Goal: Information Seeking & Learning: Learn about a topic

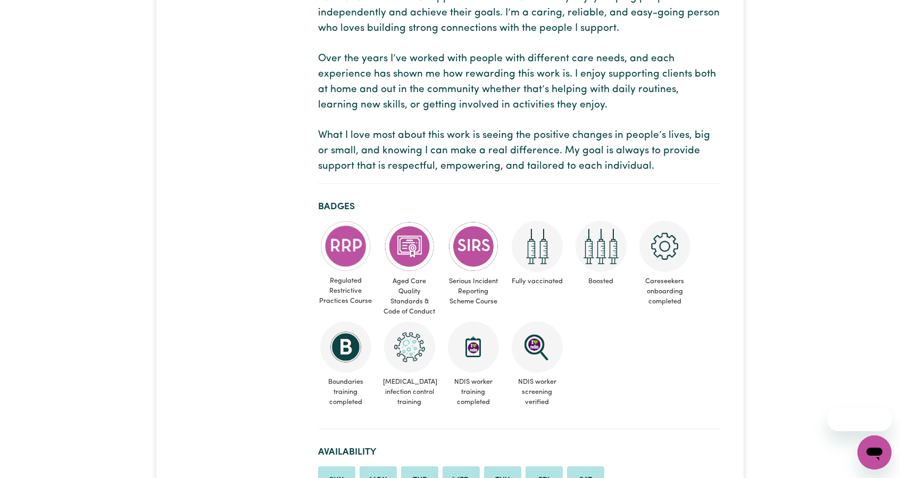
scroll to position [372, 0]
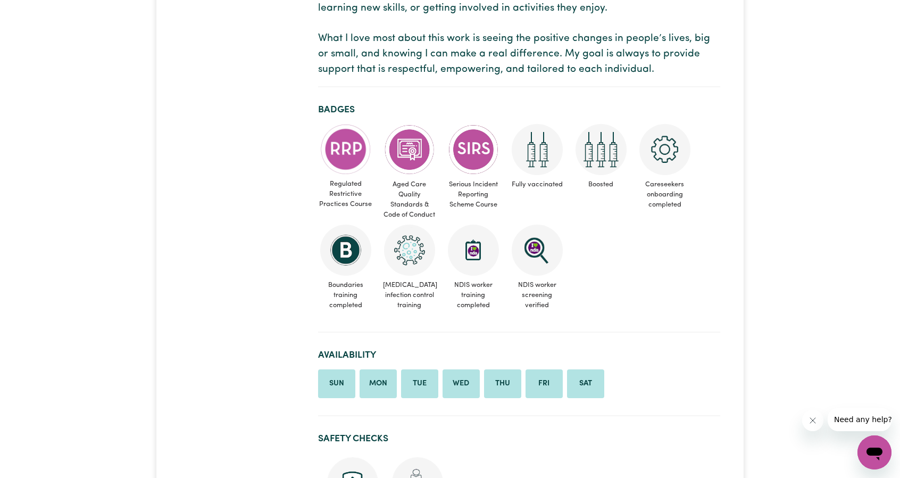
click at [643, 234] on ul "Regulated Restrictive Practices Course Aged Care Quality Standards & Code of Co…" at bounding box center [519, 219] width 402 height 190
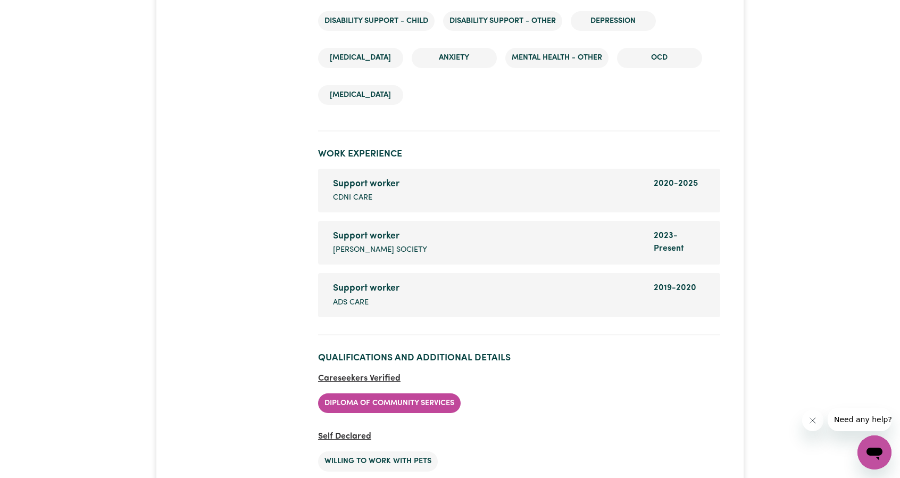
scroll to position [2076, 0]
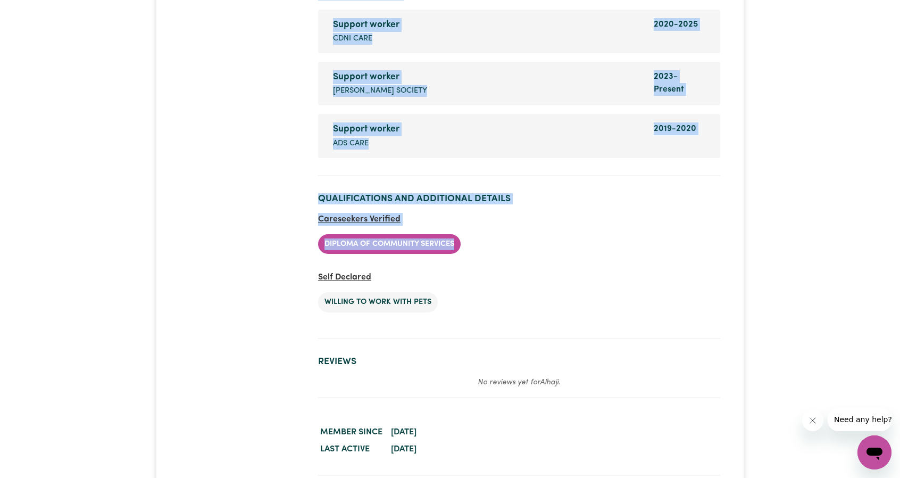
drag, startPoint x: 509, startPoint y: 249, endPoint x: 288, endPoint y: 206, distance: 224.5
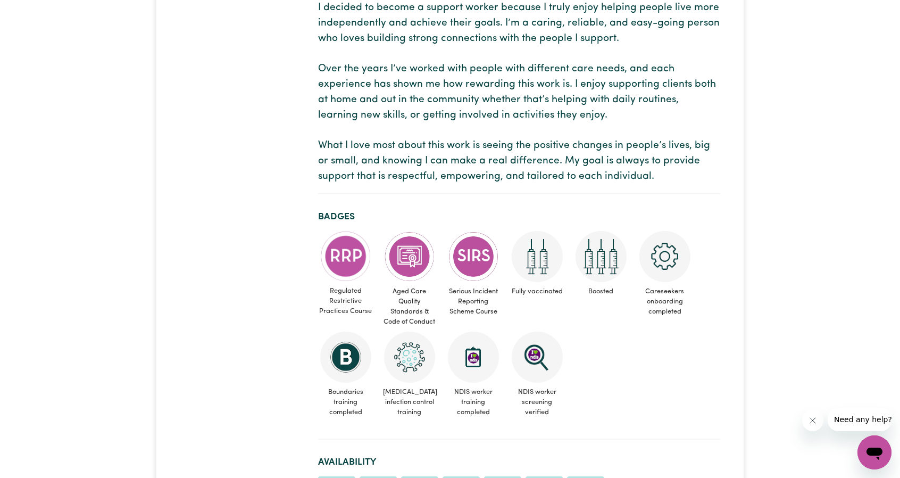
scroll to position [267, 0]
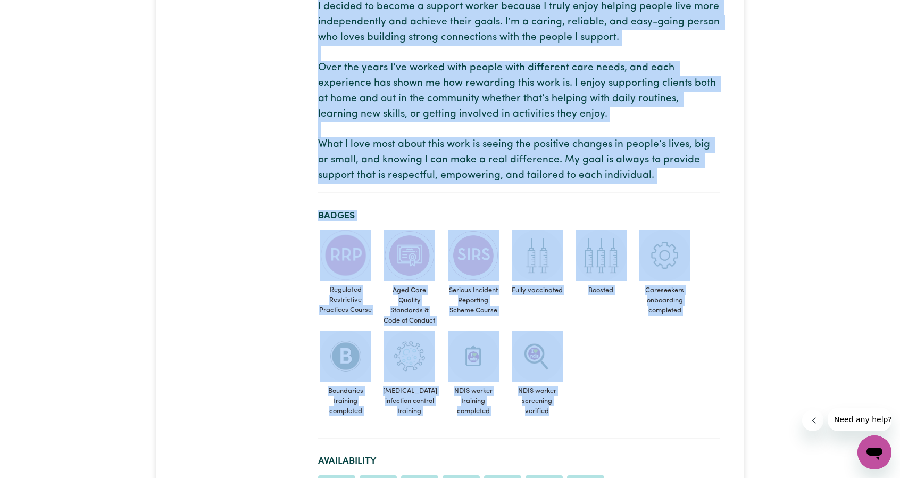
drag, startPoint x: 521, startPoint y: 303, endPoint x: 284, endPoint y: 252, distance: 242.2
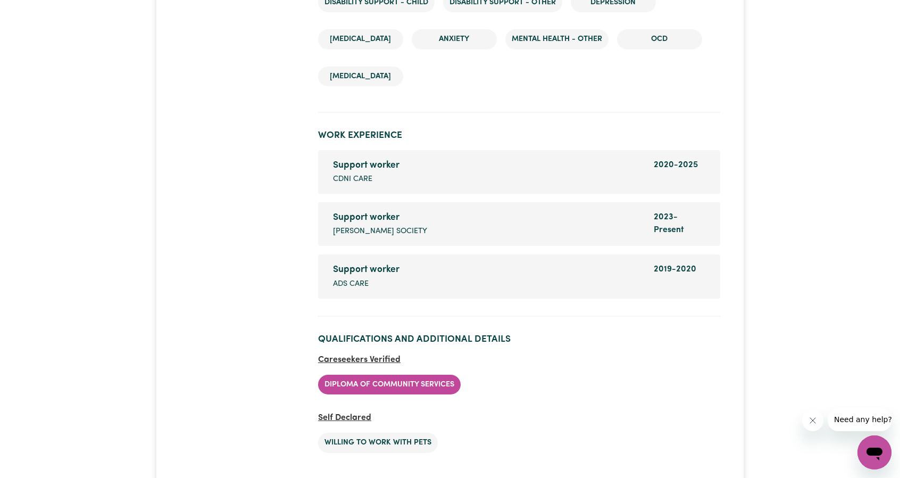
scroll to position [2076, 0]
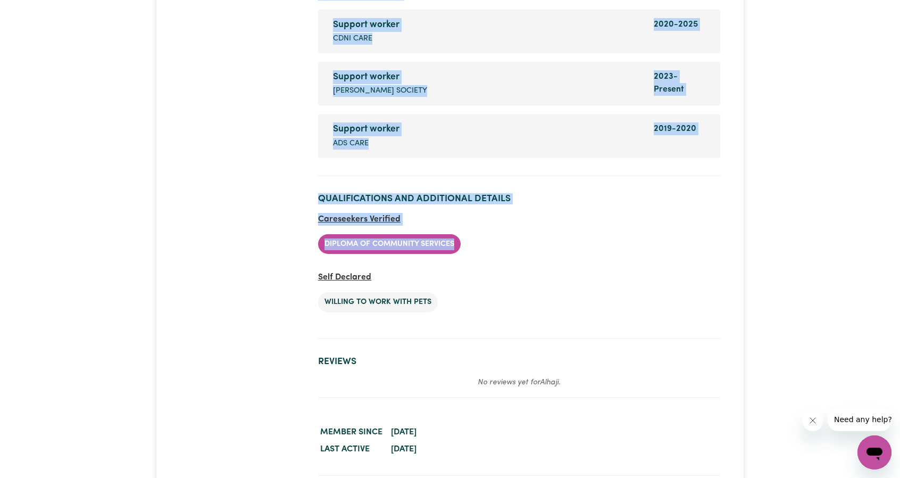
drag, startPoint x: 484, startPoint y: 241, endPoint x: 306, endPoint y: 216, distance: 180.1
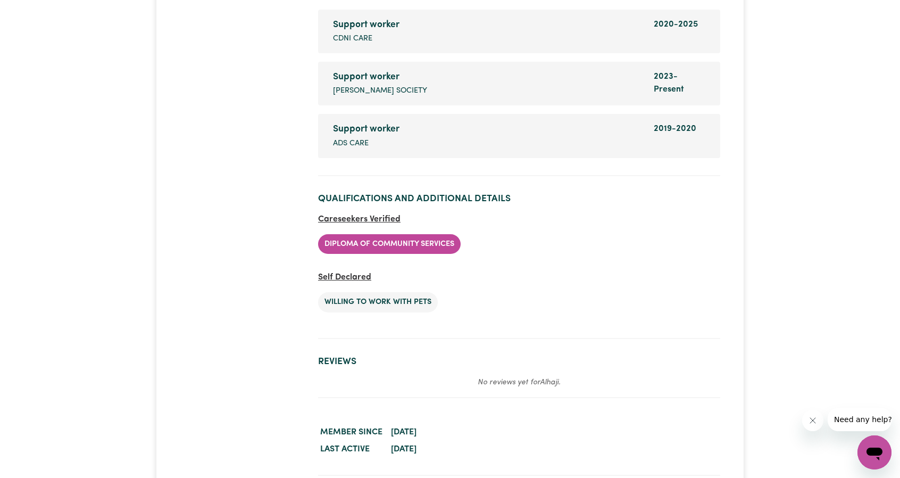
click at [475, 237] on ul "Diploma of Community Services" at bounding box center [519, 244] width 402 height 37
drag, startPoint x: 475, startPoint y: 245, endPoint x: 530, endPoint y: 247, distance: 55.4
click at [413, 233] on ul "Diploma of Community Services" at bounding box center [519, 244] width 402 height 37
click at [532, 247] on ul "Diploma of Community Services" at bounding box center [519, 244] width 402 height 37
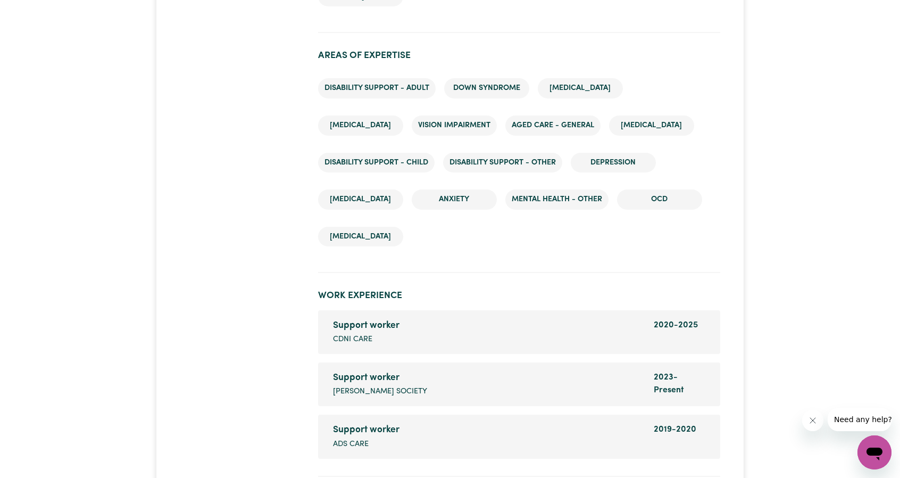
scroll to position [1703, 0]
